Goal: Information Seeking & Learning: Learn about a topic

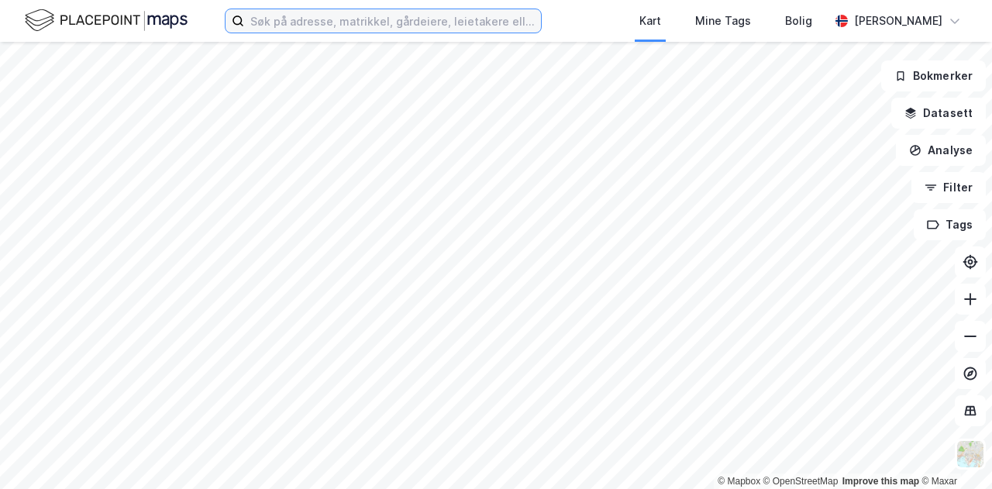
click at [293, 22] on input at bounding box center [392, 20] width 297 height 23
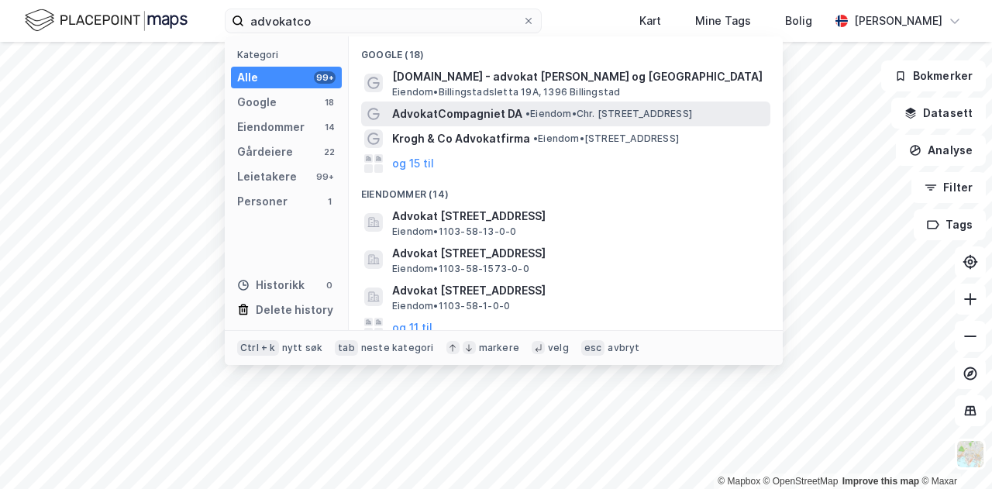
click at [490, 119] on span "AdvokatCompagniet DA" at bounding box center [457, 114] width 130 height 19
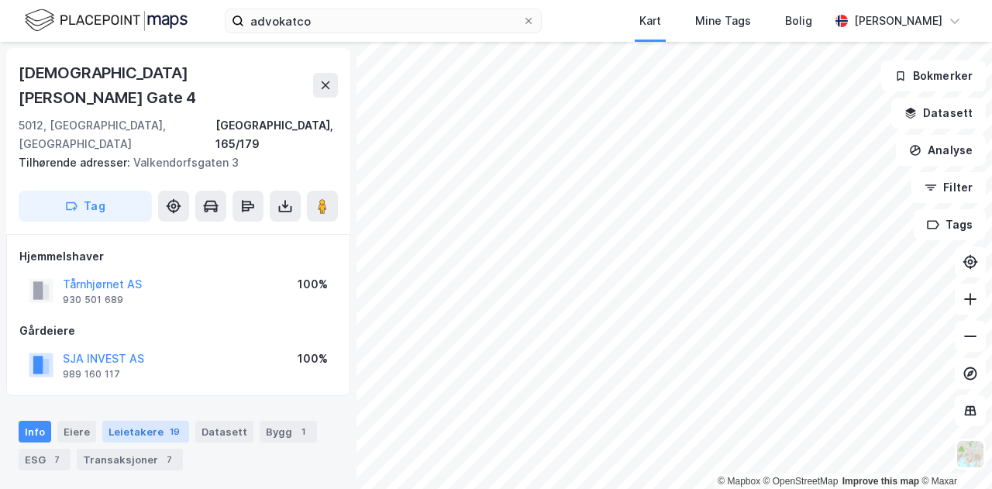
click at [151, 421] on div "Leietakere 19" at bounding box center [145, 432] width 87 height 22
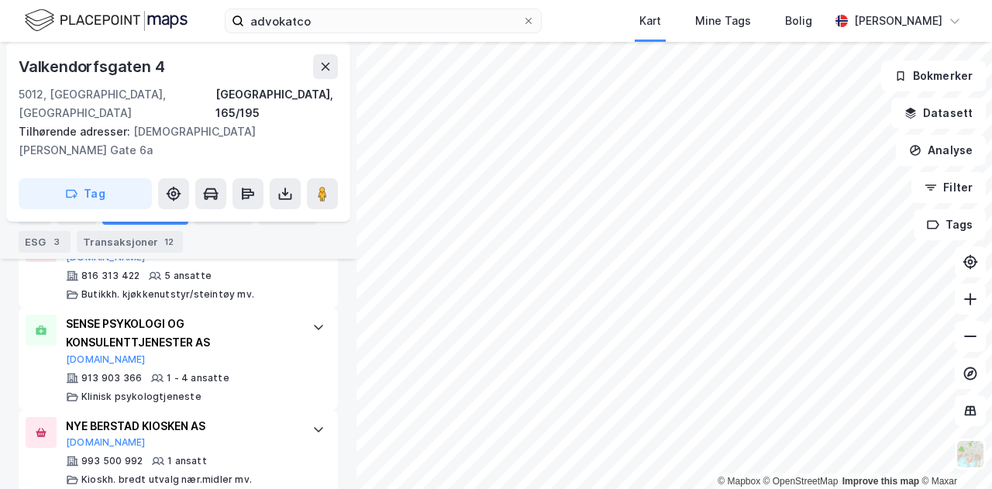
scroll to position [706, 0]
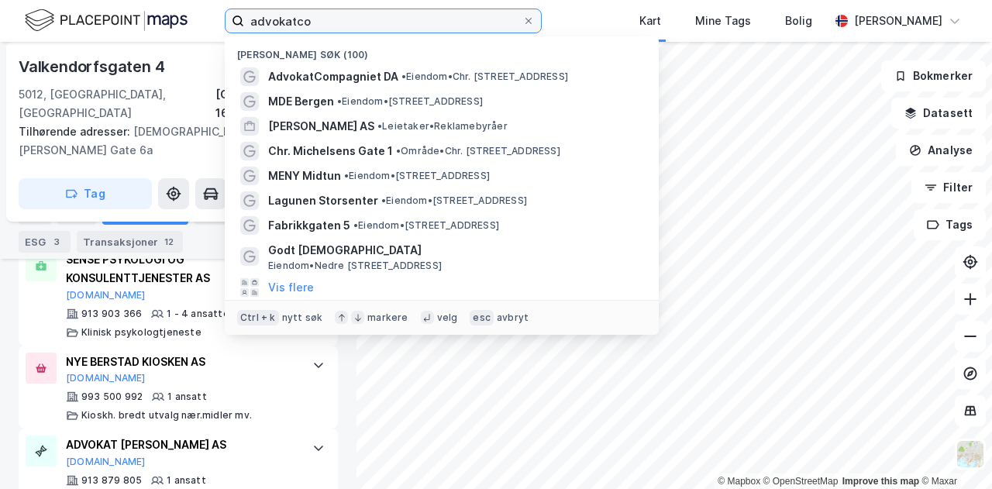
click at [363, 29] on input "advokatco" at bounding box center [383, 20] width 278 height 23
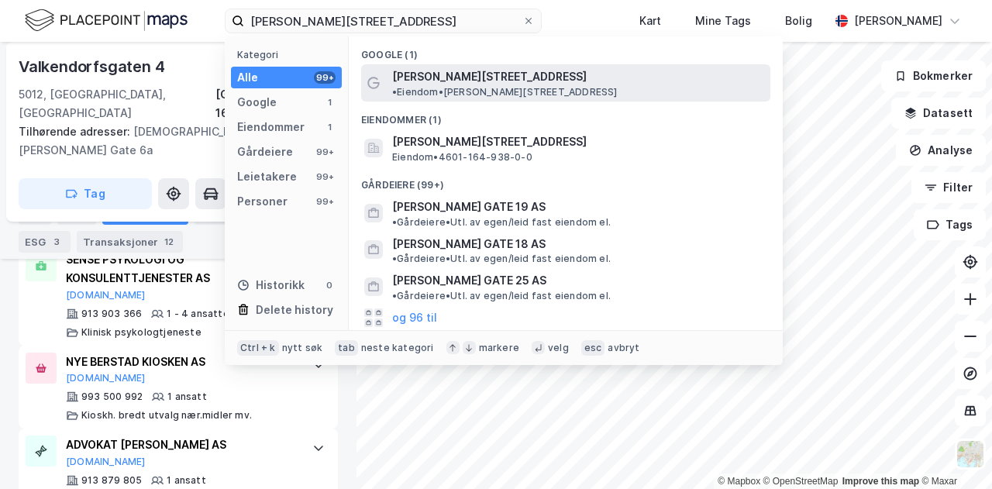
click at [444, 80] on span "[PERSON_NAME][STREET_ADDRESS]" at bounding box center [489, 76] width 195 height 19
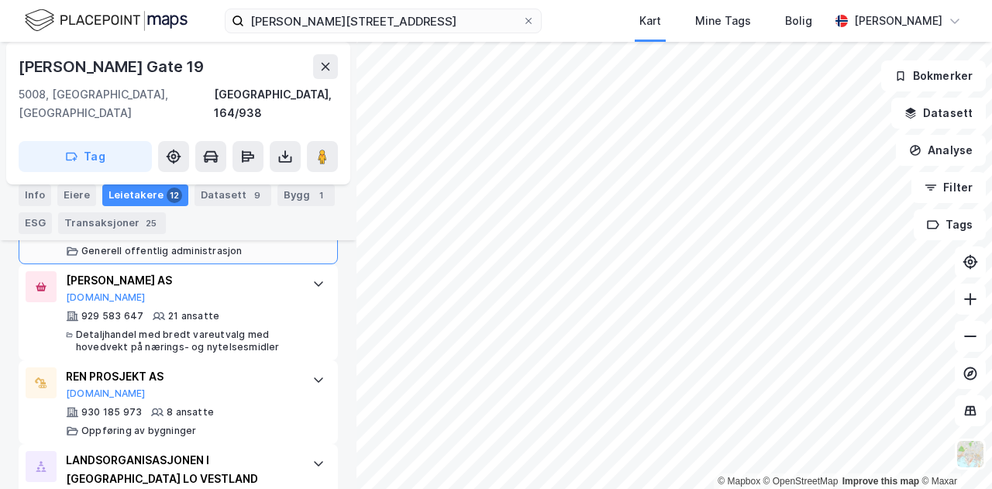
scroll to position [588, 0]
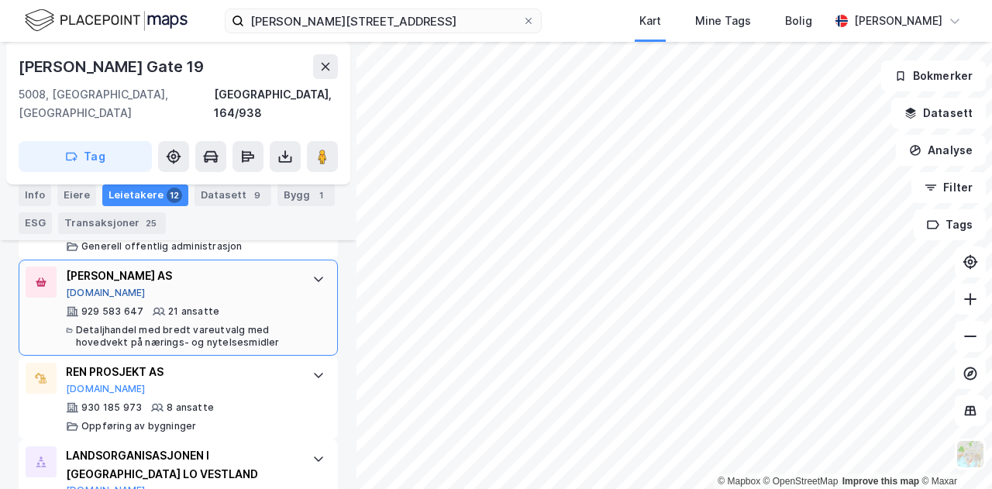
click at [82, 287] on button "[DOMAIN_NAME]" at bounding box center [106, 293] width 80 height 12
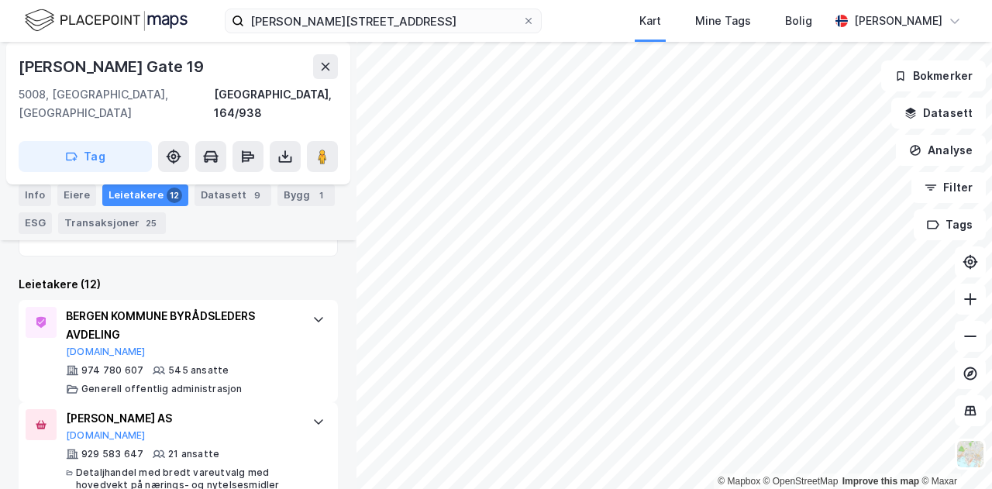
scroll to position [456, 0]
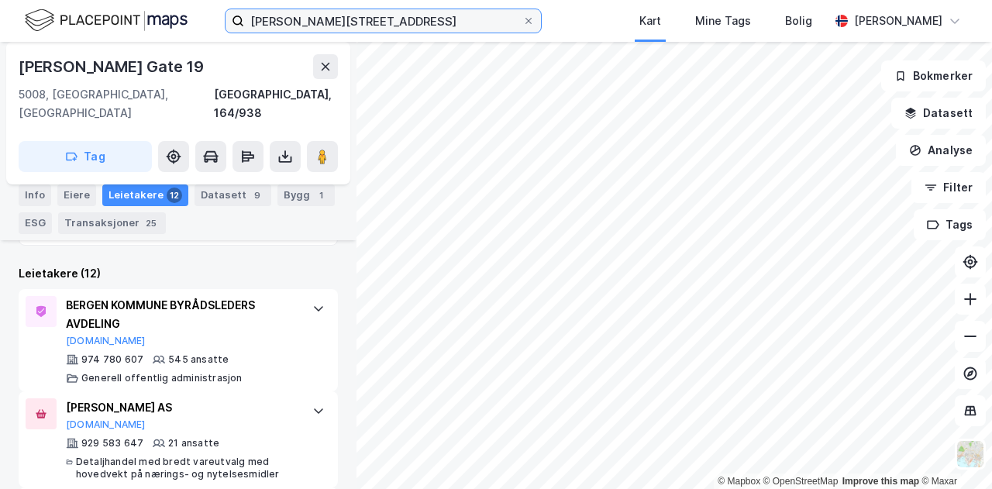
click at [432, 29] on input "[PERSON_NAME][STREET_ADDRESS]" at bounding box center [383, 20] width 278 height 23
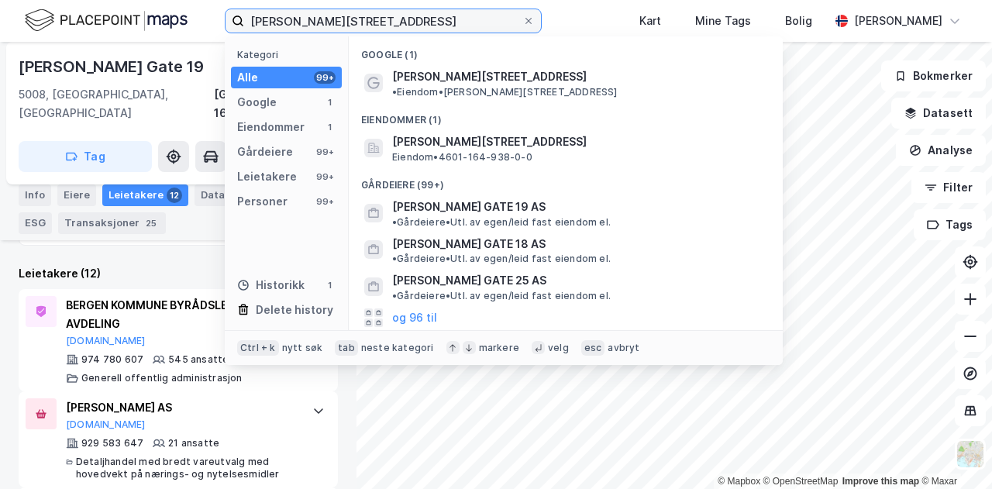
click at [432, 29] on input "[PERSON_NAME][STREET_ADDRESS]" at bounding box center [383, 20] width 278 height 23
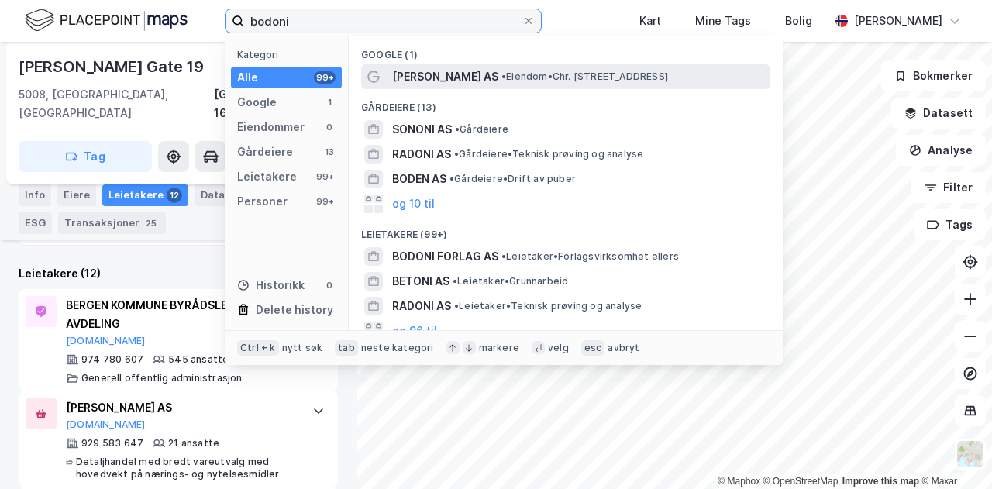
type input "bodoni"
click at [502, 74] on span "• Eiendom • Chr. [STREET_ADDRESS]" at bounding box center [585, 77] width 167 height 12
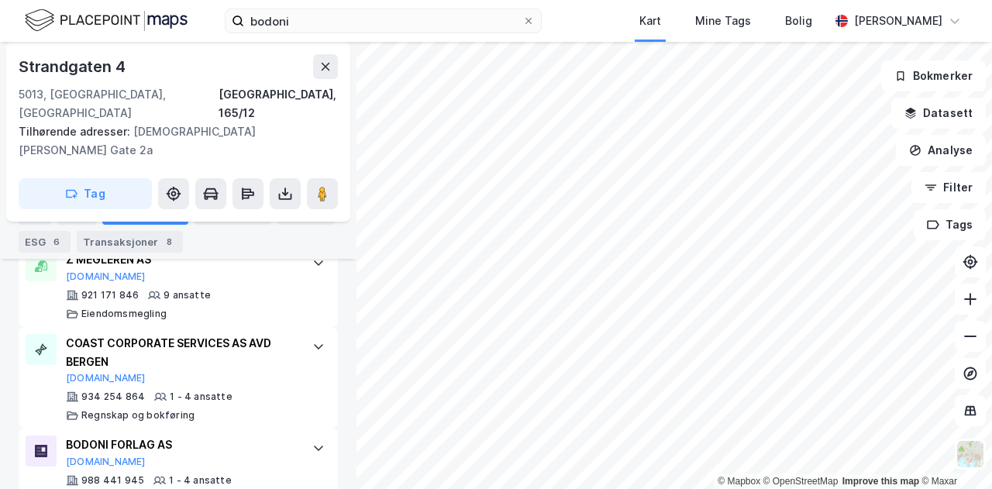
scroll to position [789, 0]
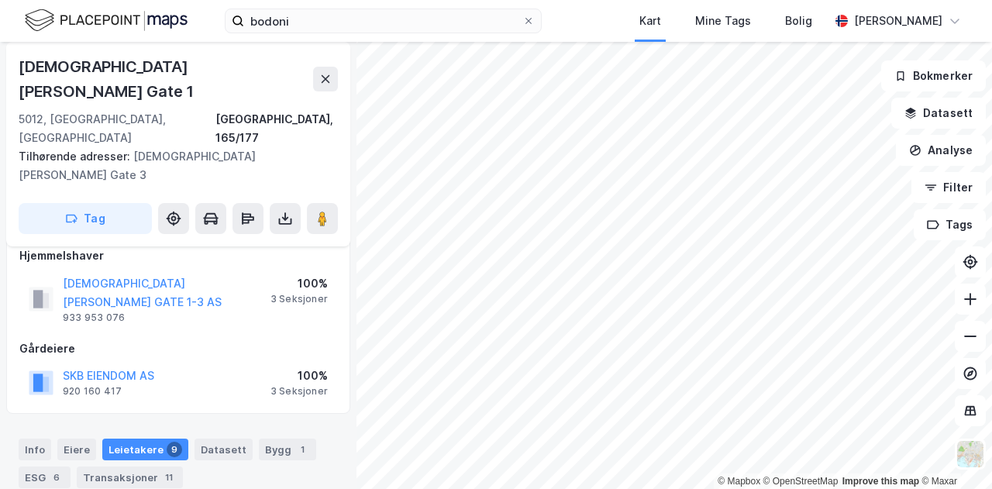
scroll to position [20, 0]
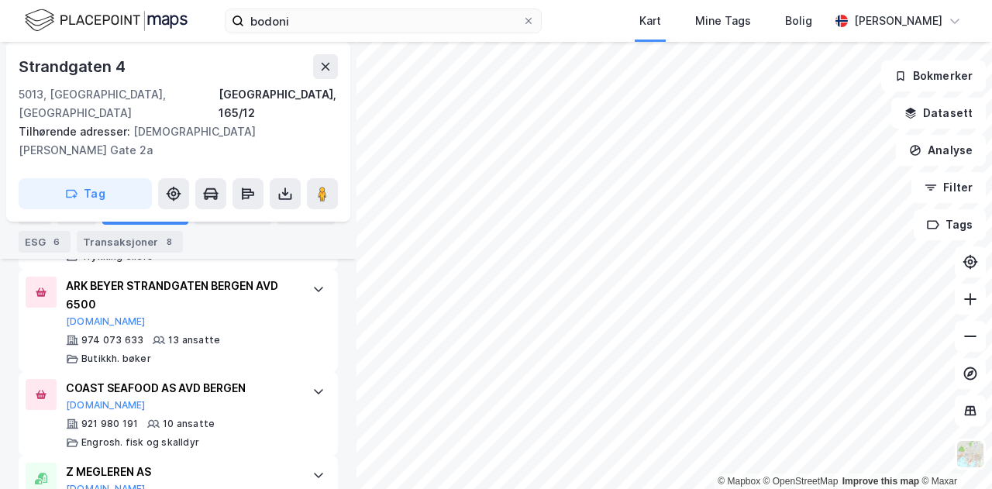
scroll to position [586, 0]
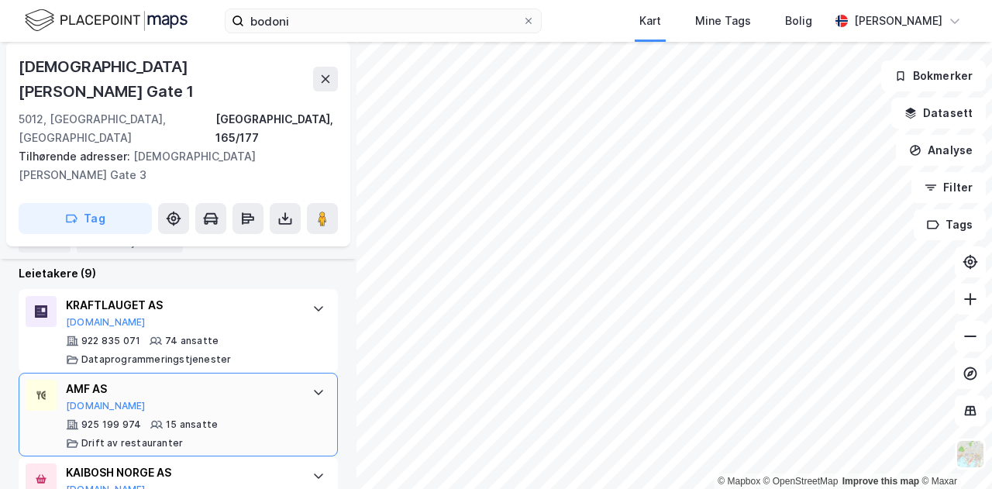
scroll to position [516, 0]
click at [88, 402] on button "[DOMAIN_NAME]" at bounding box center [106, 408] width 80 height 12
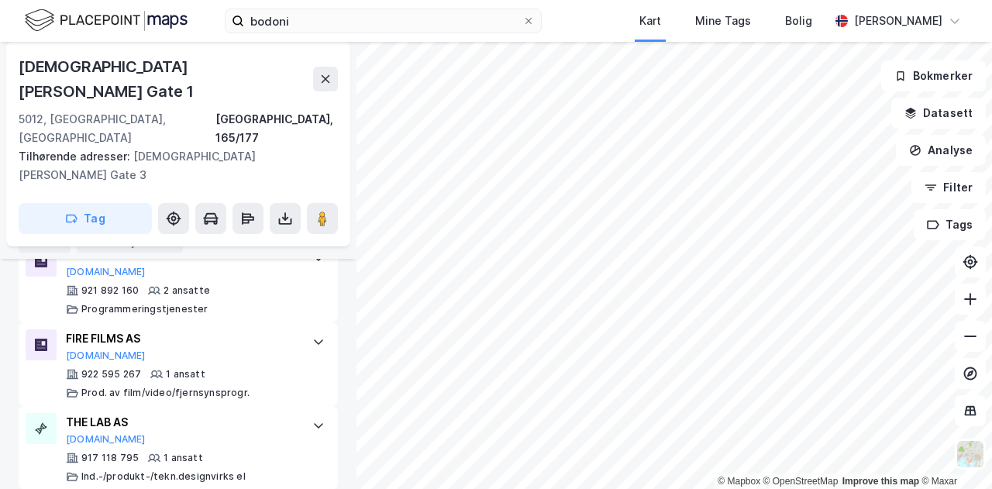
scroll to position [1001, 0]
